Goal: Information Seeking & Learning: Learn about a topic

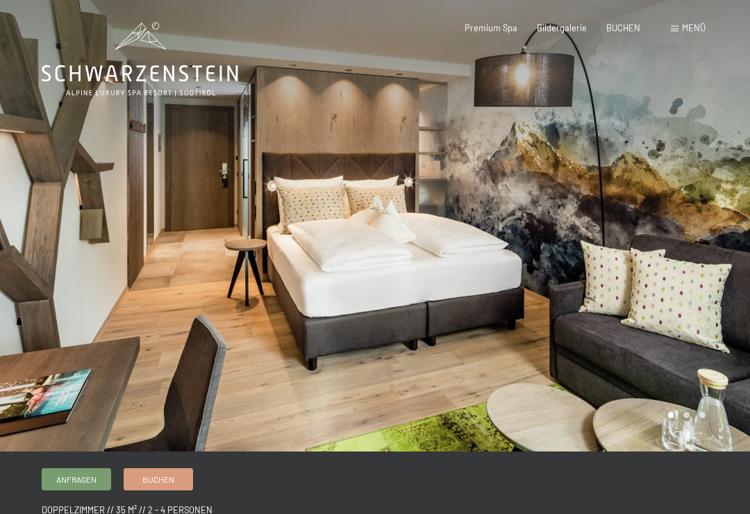
click at [502, 31] on span "Premium Spa" at bounding box center [491, 27] width 53 height 11
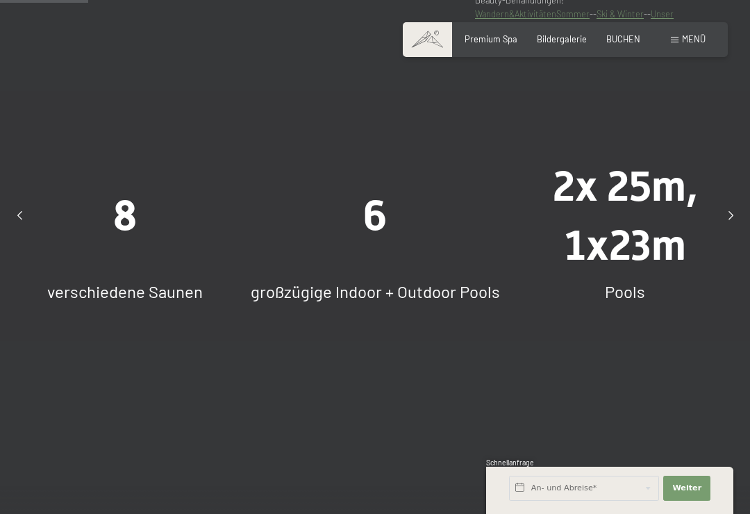
scroll to position [892, 0]
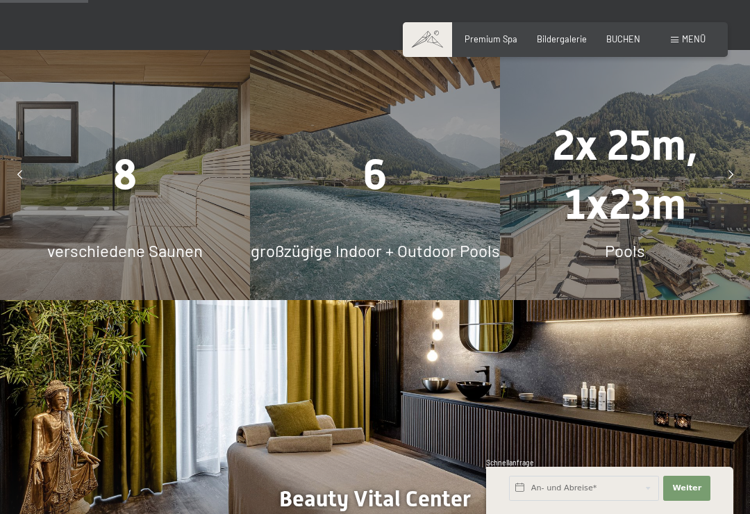
click at [169, 196] on div "8 verschiedene Saunen" at bounding box center [125, 175] width 250 height 250
click at [194, 240] on span "verschiedene Saunen" at bounding box center [125, 250] width 156 height 20
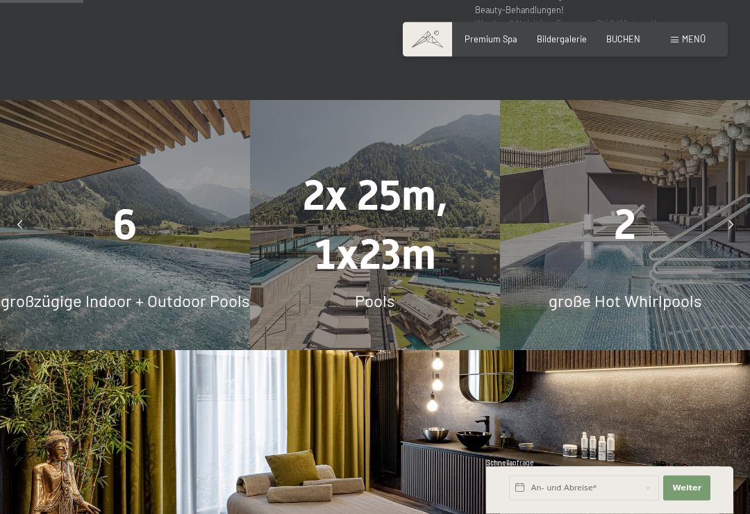
scroll to position [839, 0]
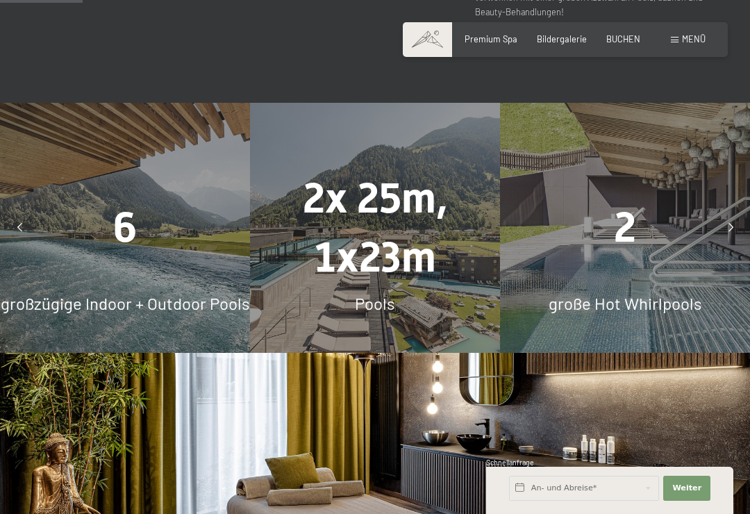
click at [739, 214] on div at bounding box center [731, 228] width 28 height 28
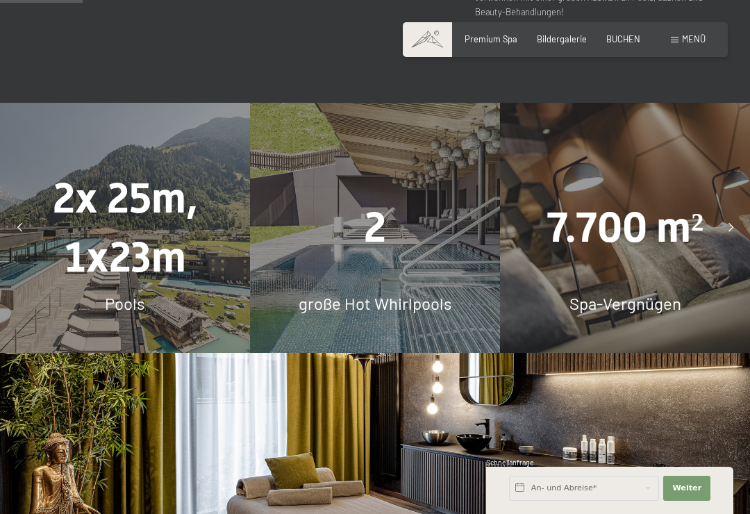
click at [735, 214] on div at bounding box center [731, 228] width 28 height 28
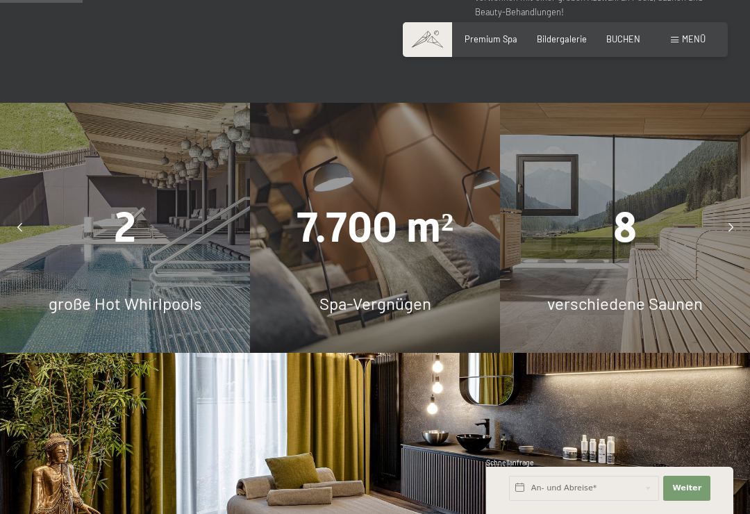
click at [741, 214] on div at bounding box center [731, 228] width 28 height 28
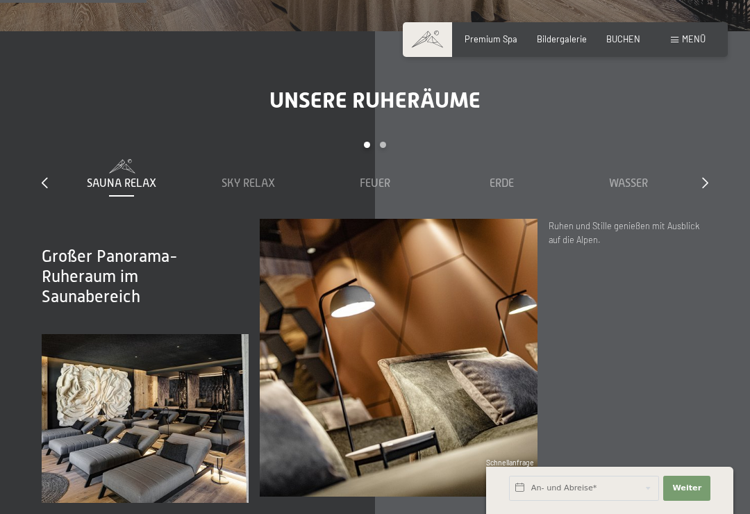
scroll to position [1479, 0]
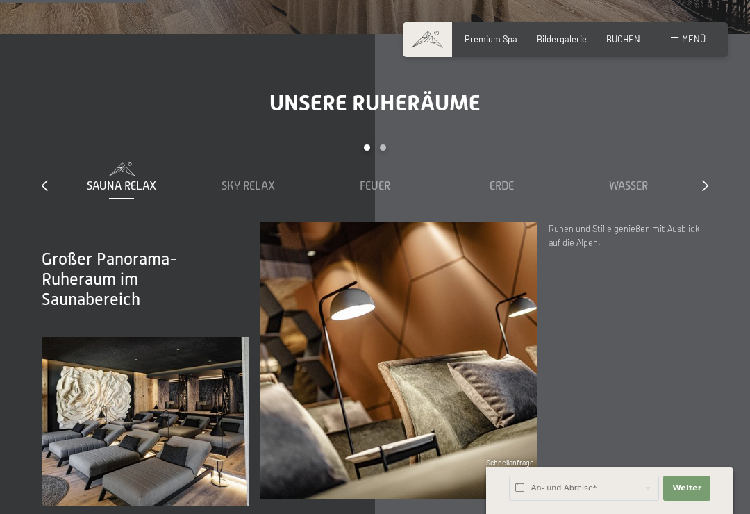
click at [232, 180] on span "Sky Relax" at bounding box center [248, 186] width 53 height 13
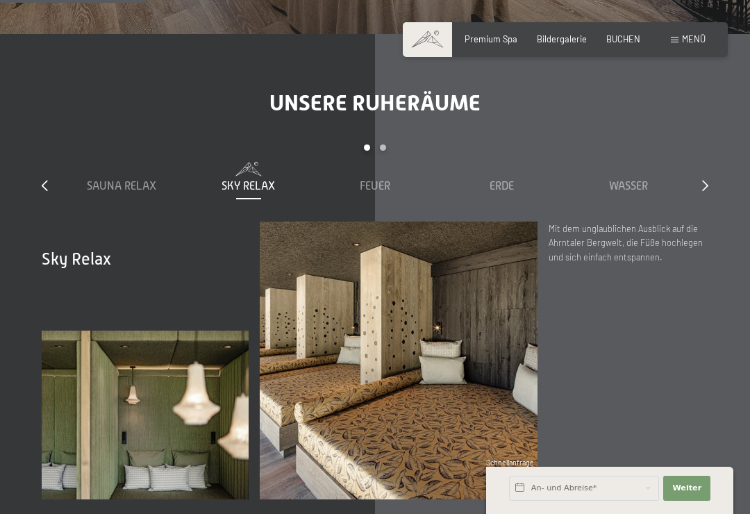
click at [371, 180] on span "Feuer" at bounding box center [375, 186] width 31 height 13
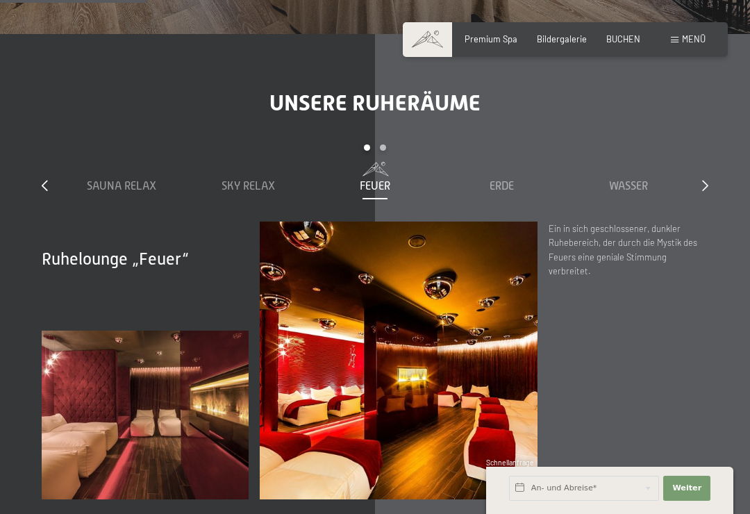
click at [499, 178] on div "Erde" at bounding box center [501, 185] width 115 height 15
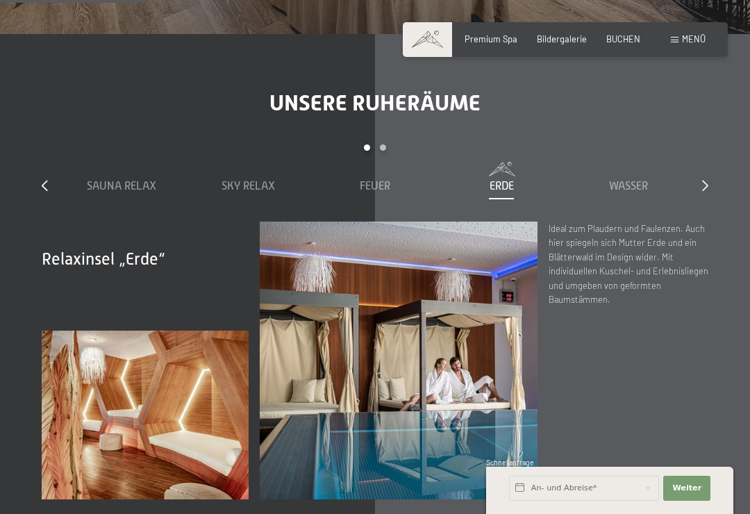
click at [625, 180] on span "Wasser" at bounding box center [628, 186] width 39 height 13
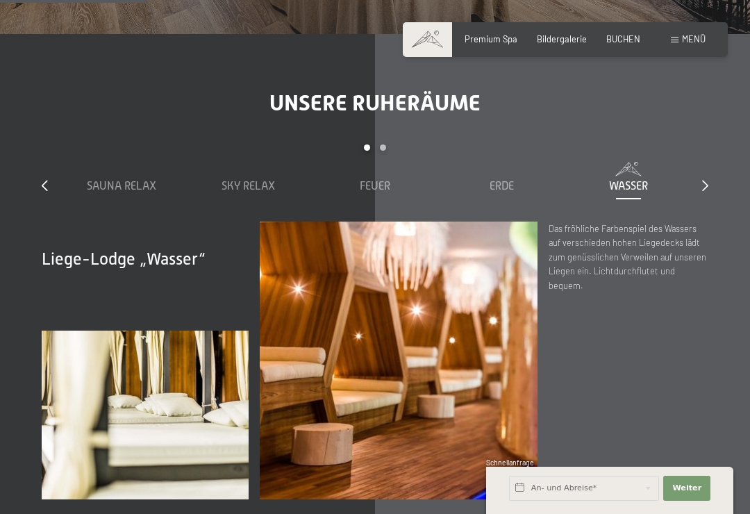
click at [715, 154] on div "Unsere Ruheräume slide 1 to 5 of 7 Sauna Relax Sky Relax Feuer Erde Wasser Luft…" at bounding box center [375, 295] width 750 height 410
click at [702, 180] on icon at bounding box center [705, 185] width 6 height 11
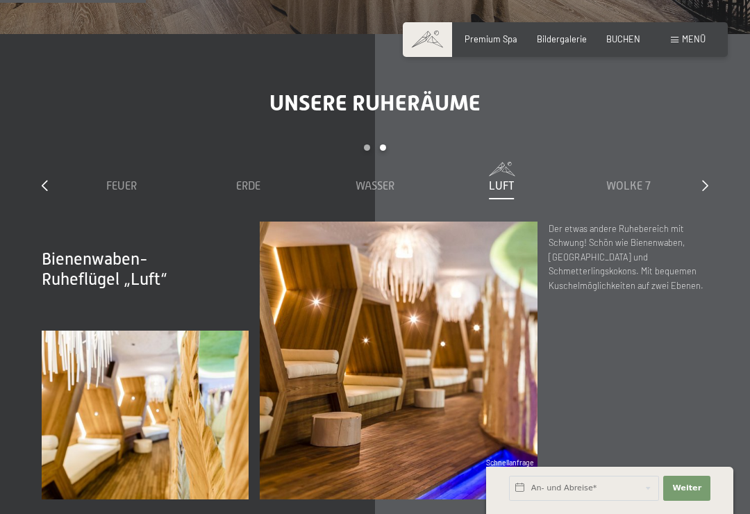
click at [691, 162] on div "Sauna Relax Sky Relax Feuer Erde Wasser Luft Wolke 7" at bounding box center [248, 178] width 887 height 32
click at [506, 162] on div "Luft" at bounding box center [501, 178] width 115 height 32
click at [629, 180] on span "Wolke 7" at bounding box center [628, 186] width 44 height 13
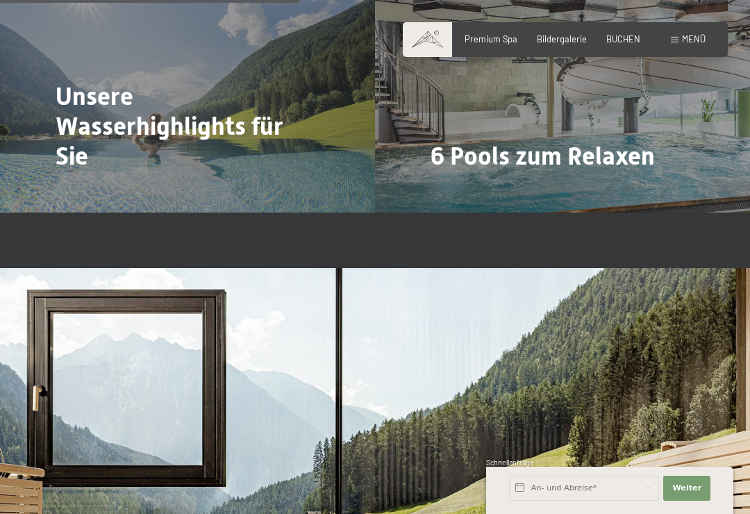
scroll to position [2456, 0]
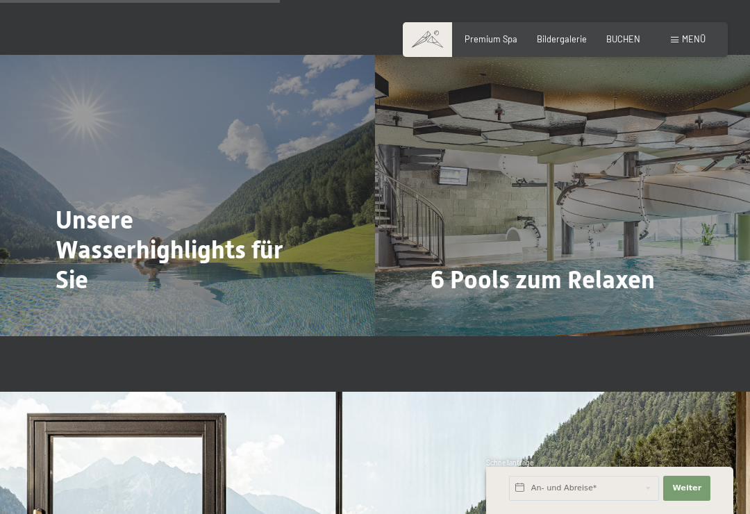
click at [563, 42] on span "Bildergalerie" at bounding box center [562, 38] width 50 height 11
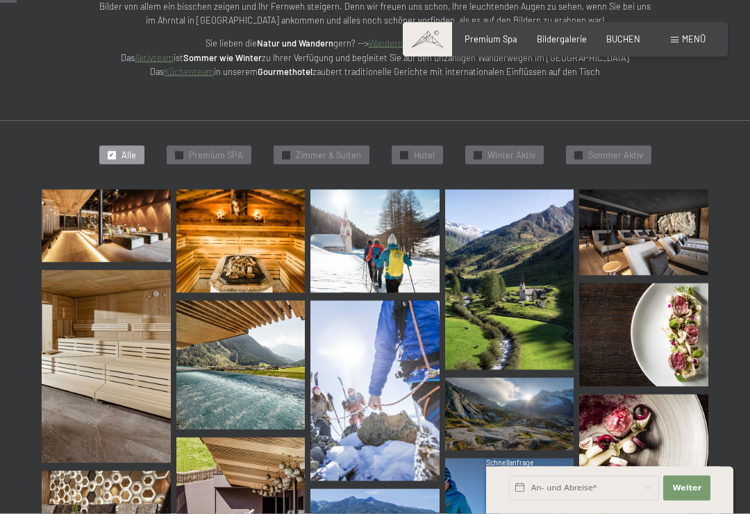
scroll to position [238, 0]
click at [133, 242] on img at bounding box center [106, 225] width 129 height 72
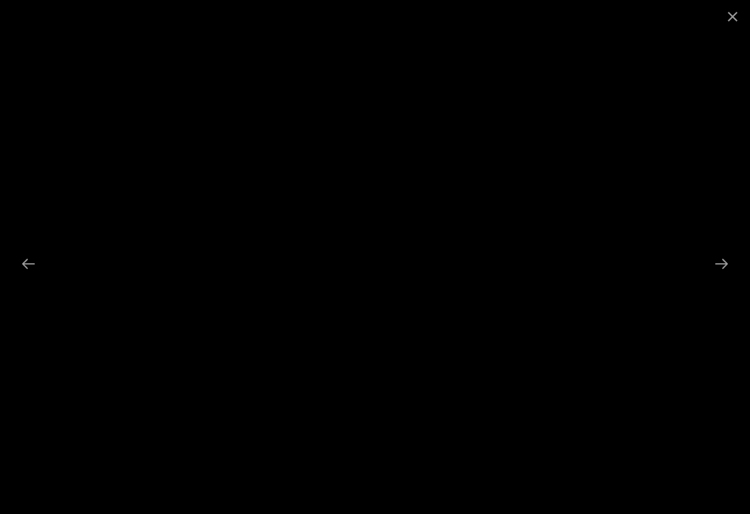
click at [717, 267] on button "Next slide" at bounding box center [721, 263] width 29 height 27
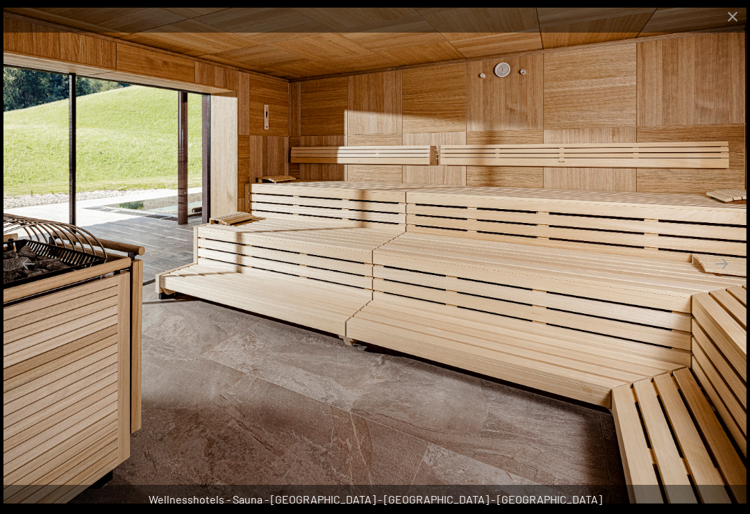
click at [721, 269] on button "Next slide" at bounding box center [721, 263] width 29 height 27
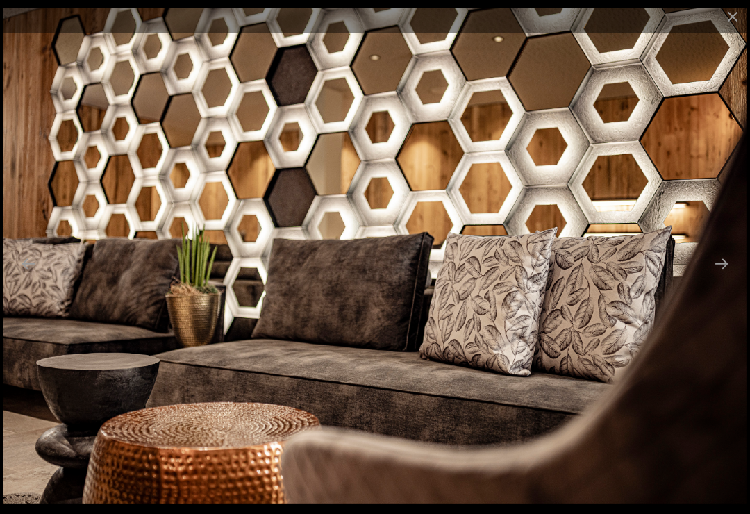
click at [713, 273] on button "Next slide" at bounding box center [721, 263] width 29 height 27
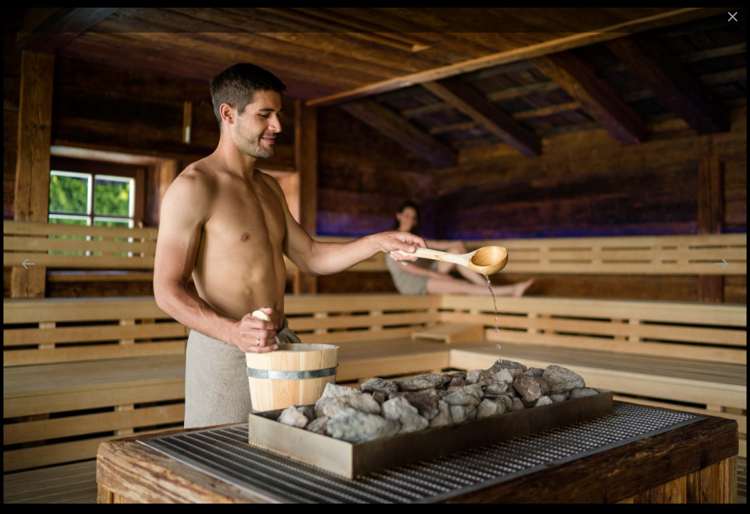
click at [720, 269] on button "Next slide" at bounding box center [721, 263] width 29 height 27
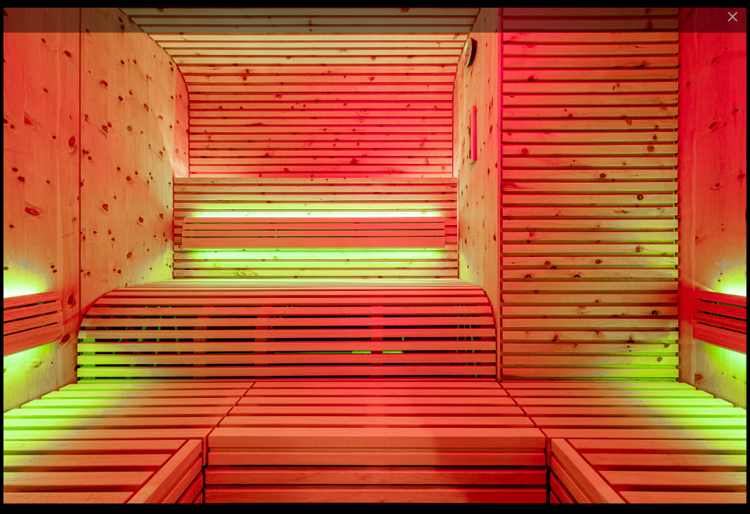
click at [725, 267] on button "Next slide" at bounding box center [721, 263] width 29 height 27
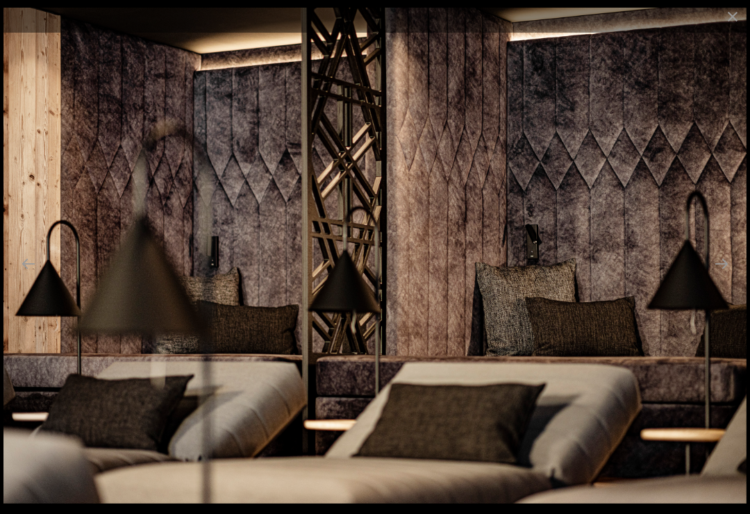
click at [731, 265] on button "Next slide" at bounding box center [721, 263] width 29 height 27
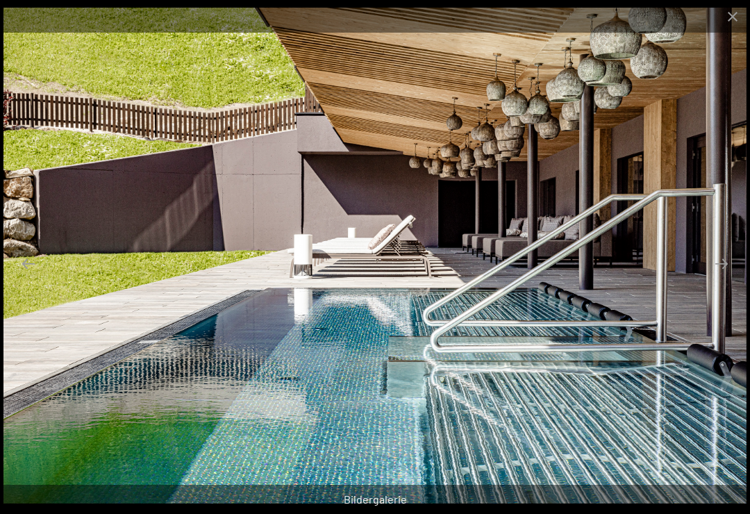
click at [724, 274] on button "Next slide" at bounding box center [721, 263] width 29 height 27
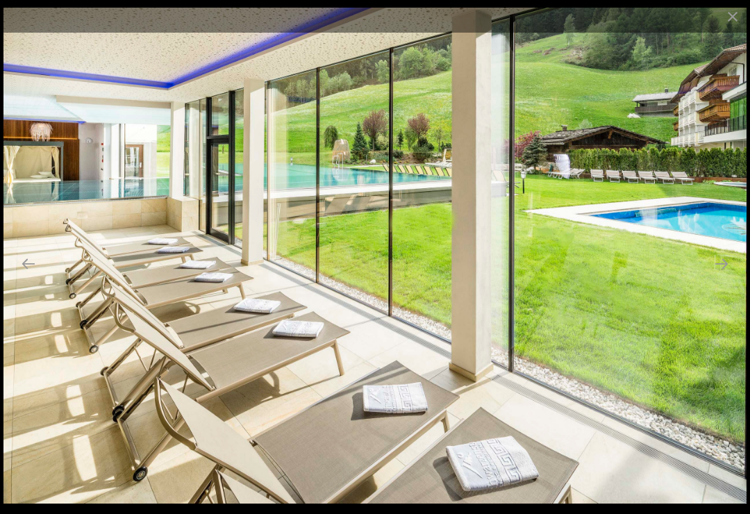
click at [720, 275] on button "Next slide" at bounding box center [721, 263] width 29 height 27
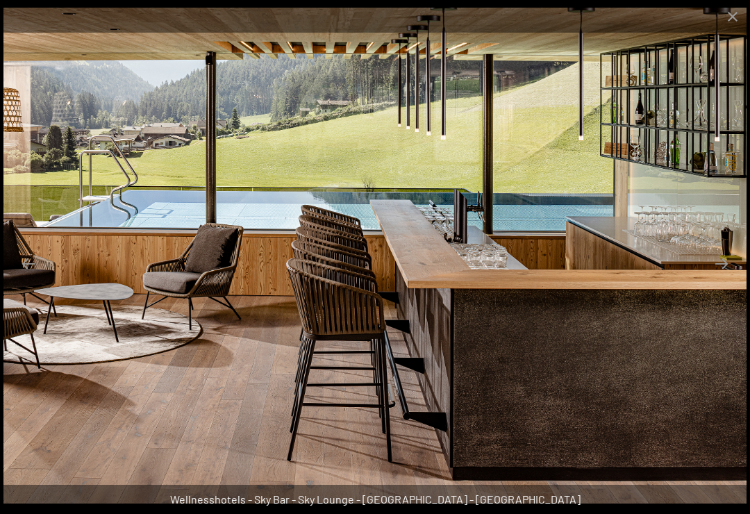
click at [726, 277] on button "Next slide" at bounding box center [721, 263] width 29 height 27
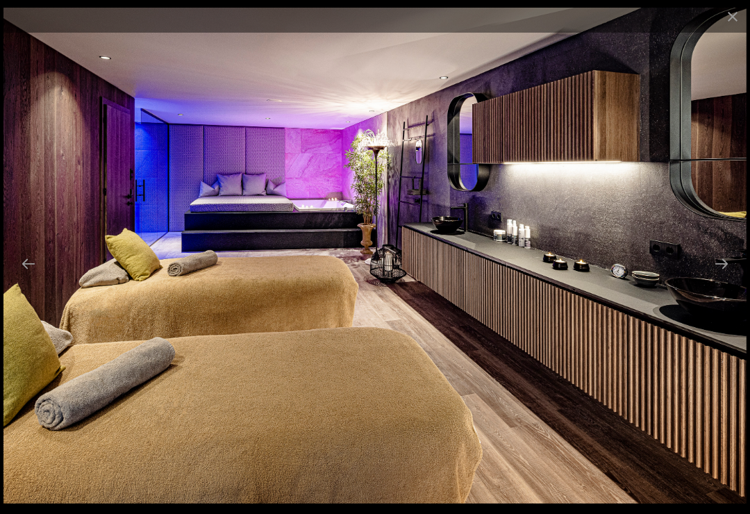
click at [722, 270] on button "Next slide" at bounding box center [721, 263] width 29 height 27
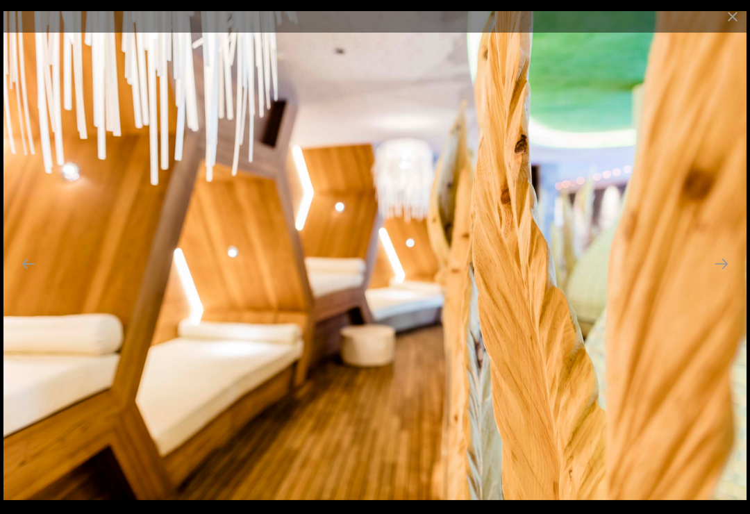
click at [724, 277] on button "Next slide" at bounding box center [721, 263] width 29 height 27
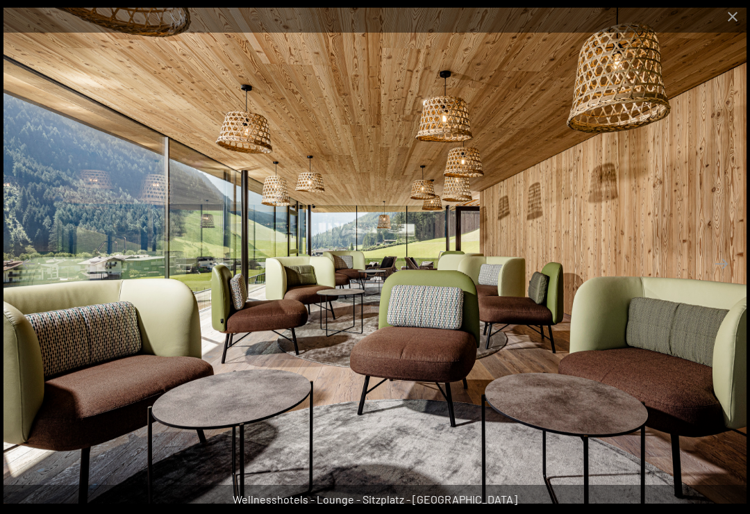
click at [726, 12] on button "Close gallery" at bounding box center [732, 16] width 35 height 33
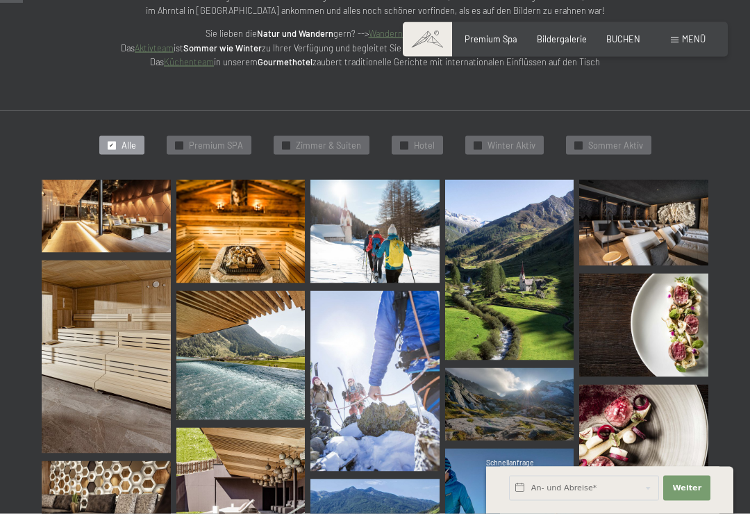
scroll to position [0, 0]
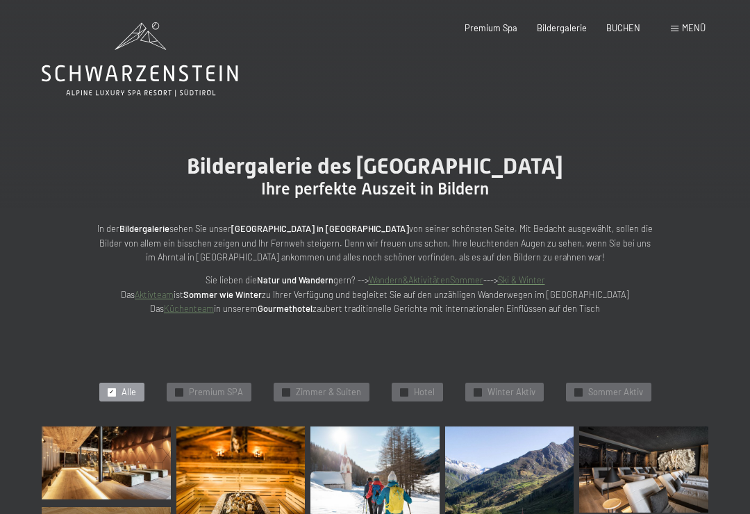
click at [198, 305] on link "Küchenteam" at bounding box center [189, 308] width 50 height 11
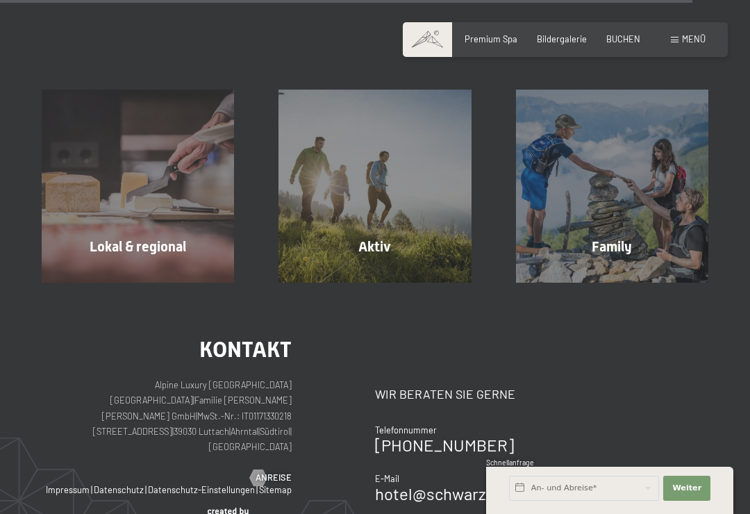
scroll to position [3571, 0]
